Goal: Check status

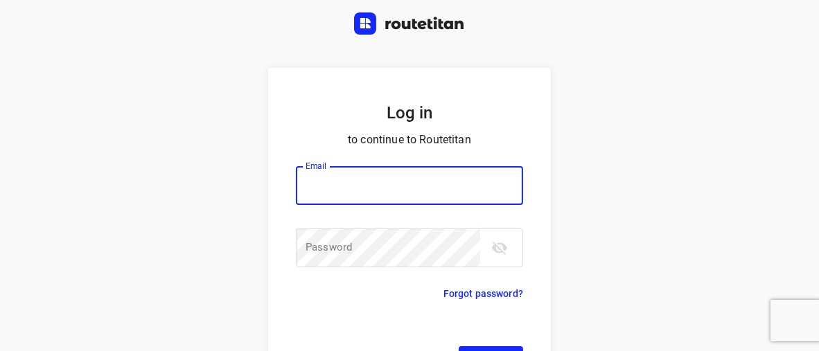
scroll to position [69, 0]
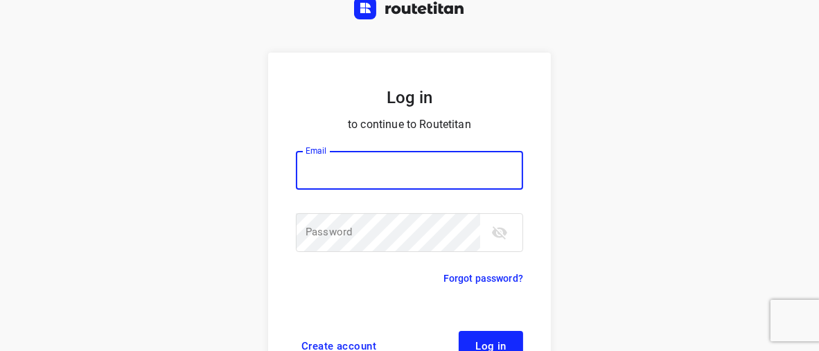
type input "horeca@kaddour.nl"
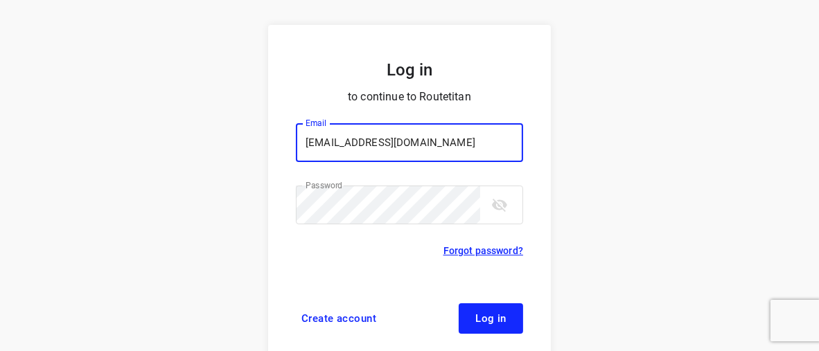
scroll to position [107, 0]
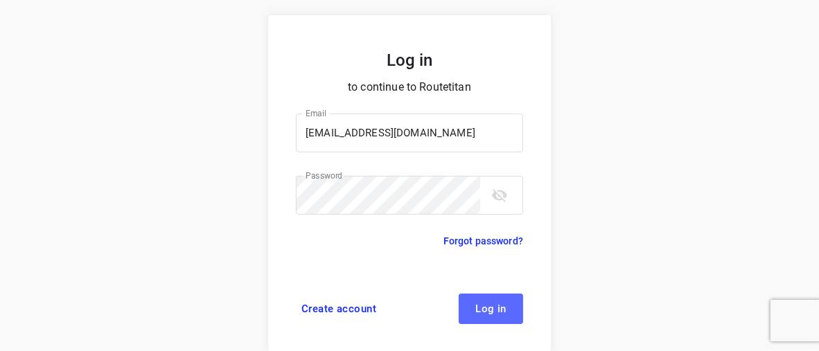
click at [485, 300] on button "Log in" at bounding box center [491, 309] width 64 height 31
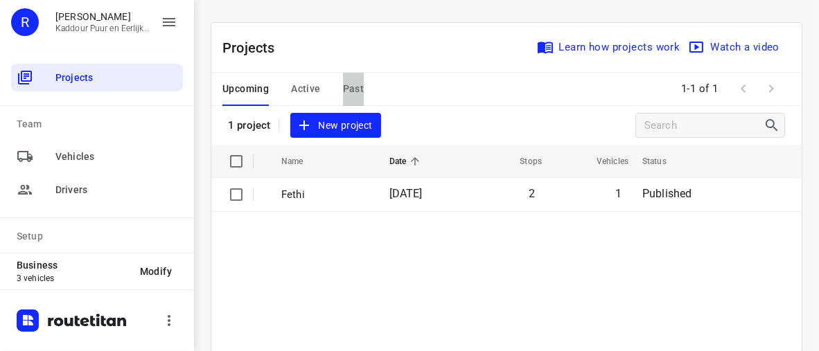
click at [347, 86] on span "Past" at bounding box center [353, 88] width 21 height 17
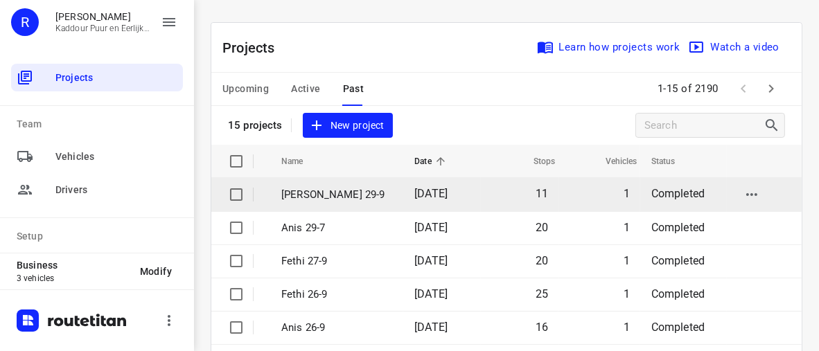
click at [301, 183] on td "[PERSON_NAME] 29-9" at bounding box center [336, 194] width 136 height 33
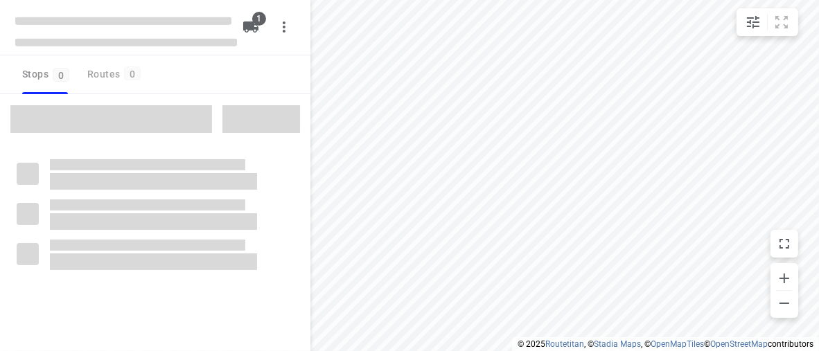
type input "distance"
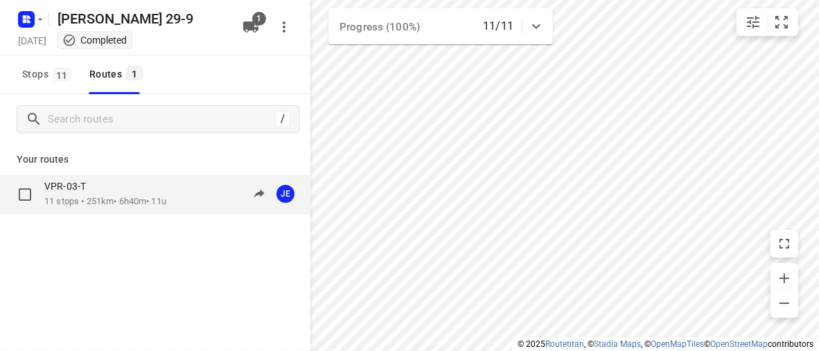
click at [137, 203] on p "11 stops • 251km • 6h40m • 11u" at bounding box center [105, 201] width 122 height 13
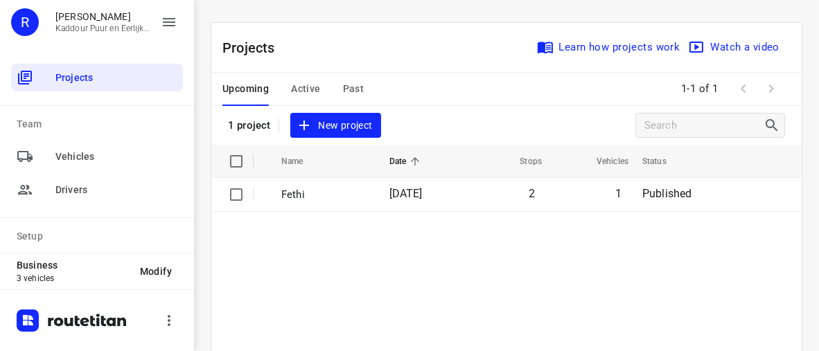
click at [349, 88] on span "Past" at bounding box center [353, 88] width 21 height 17
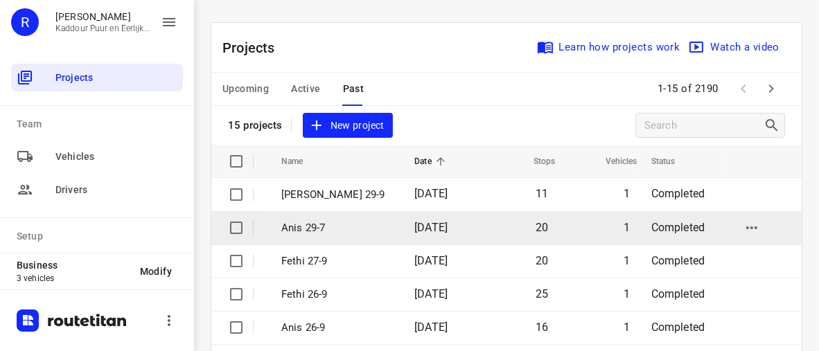
click at [424, 232] on span "[DATE]" at bounding box center [431, 227] width 33 height 13
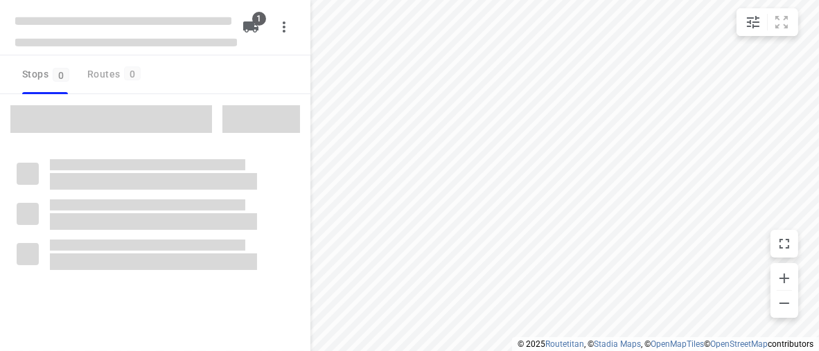
type input "distance"
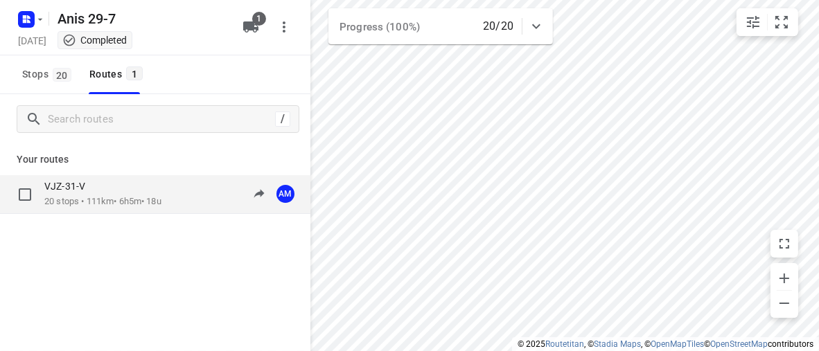
click at [128, 195] on p "20 stops • 111km • 6h5m • 18u" at bounding box center [102, 201] width 117 height 13
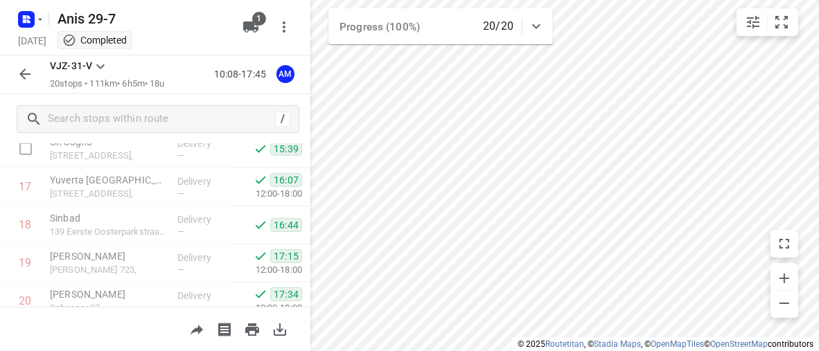
scroll to position [745, 0]
